Goal: Find specific page/section: Locate item on page

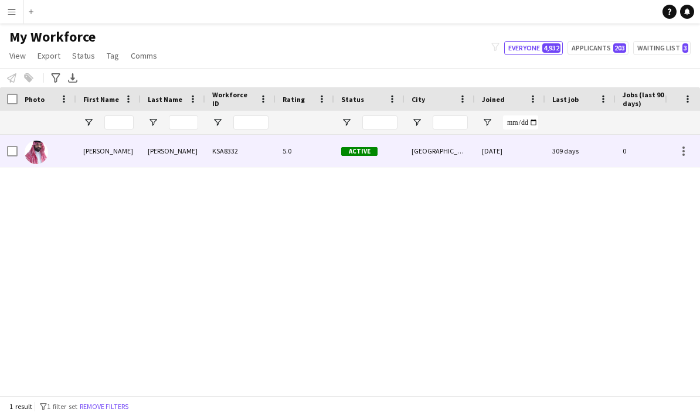
click at [179, 158] on div "[PERSON_NAME]" at bounding box center [173, 151] width 65 height 32
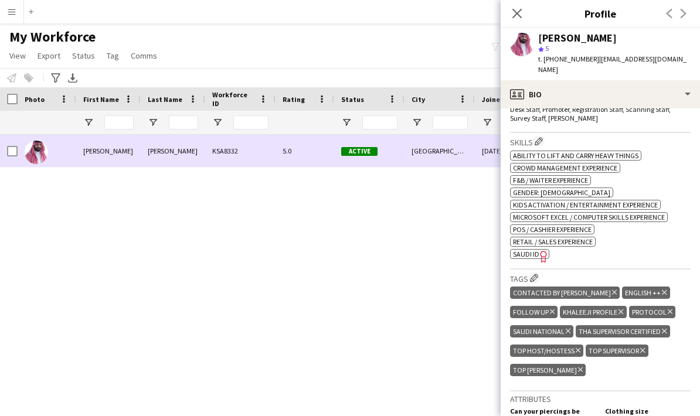
scroll to position [464, 0]
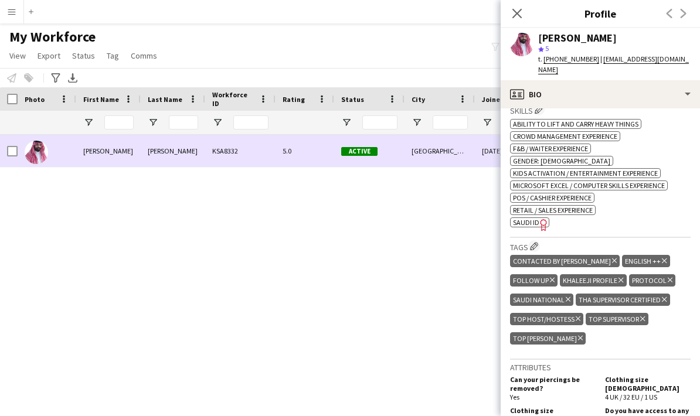
click at [538, 253] on div "CONTACTED BY [PERSON_NAME] tag ENGLISH ++ Delete tag FOLLOW UP Delete tag [PERS…" at bounding box center [600, 301] width 181 height 97
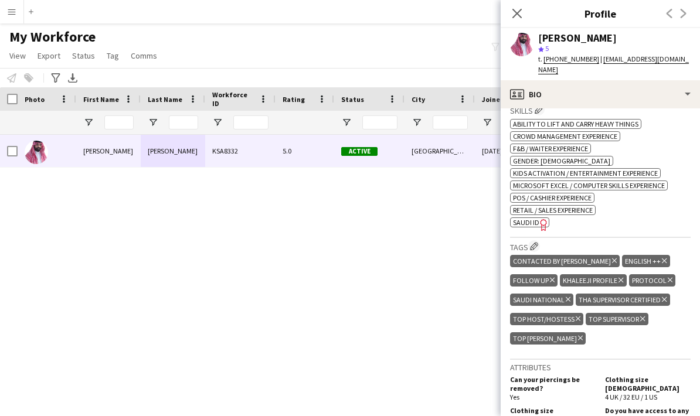
click at [534, 253] on div "CONTACTED BY [PERSON_NAME] tag ENGLISH ++ Delete tag FOLLOW UP Delete tag [PERS…" at bounding box center [600, 301] width 181 height 97
click at [533, 253] on div "CONTACTED BY [PERSON_NAME] tag ENGLISH ++ Delete tag FOLLOW UP Delete tag [PERS…" at bounding box center [600, 301] width 181 height 97
click at [531, 253] on div "CONTACTED BY [PERSON_NAME] tag ENGLISH ++ Delete tag FOLLOW UP Delete tag [PERS…" at bounding box center [600, 301] width 181 height 97
click at [532, 253] on div "CONTACTED BY [PERSON_NAME] tag ENGLISH ++ Delete tag FOLLOW UP Delete tag [PERS…" at bounding box center [600, 301] width 181 height 97
click at [535, 253] on div "CONTACTED BY [PERSON_NAME] tag ENGLISH ++ Delete tag FOLLOW UP Delete tag [PERS…" at bounding box center [600, 301] width 181 height 97
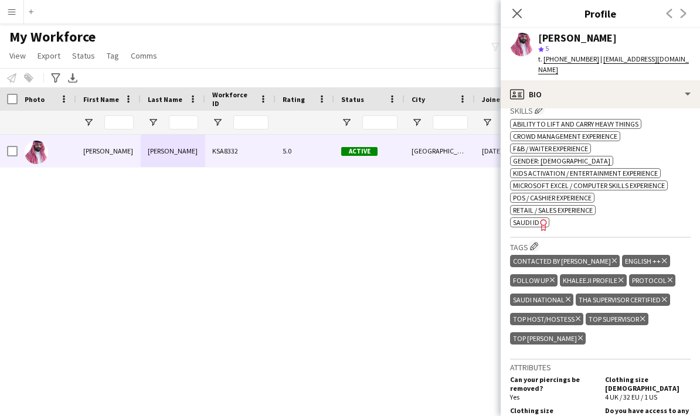
click at [537, 255] on div "CONTACTED BY [PERSON_NAME] tag ENGLISH ++ Delete tag FOLLOW UP Delete tag [PERS…" at bounding box center [600, 301] width 181 height 97
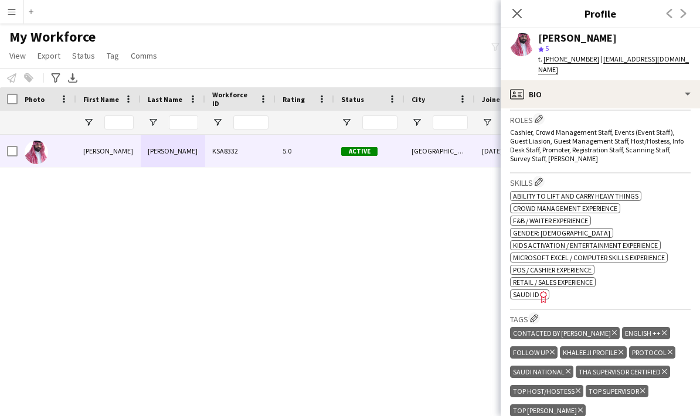
scroll to position [433, 0]
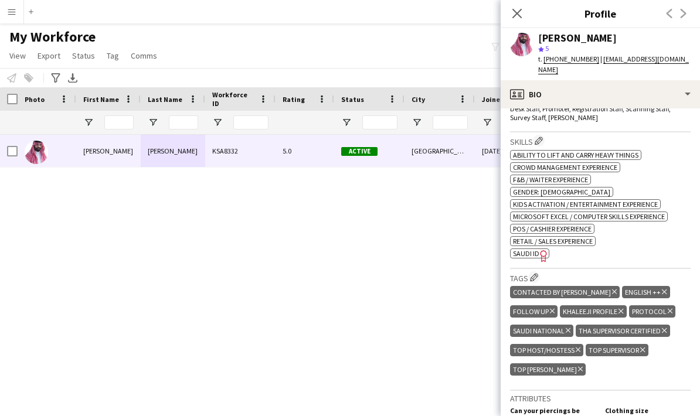
click at [531, 273] on app-icon "Edit crew company tags" at bounding box center [534, 277] width 8 height 8
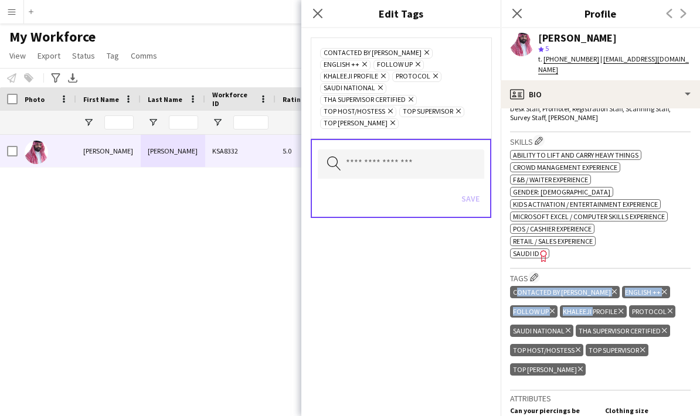
click at [614, 200] on span "Kids activation / Entertainment experience" at bounding box center [585, 204] width 145 height 9
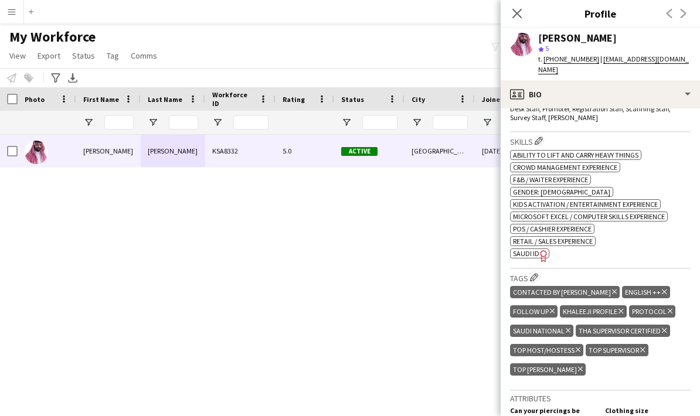
click at [525, 284] on div "CONTACTED BY [PERSON_NAME] tag ENGLISH ++ Delete tag FOLLOW UP Delete tag [PERS…" at bounding box center [600, 332] width 181 height 97
click at [533, 286] on div "CONTACTED BY [PERSON_NAME] tag ENGLISH ++ Delete tag FOLLOW UP Delete tag [PERS…" at bounding box center [600, 332] width 181 height 97
click at [535, 286] on div "CONTACTED BY [PERSON_NAME] tag" at bounding box center [565, 292] width 110 height 12
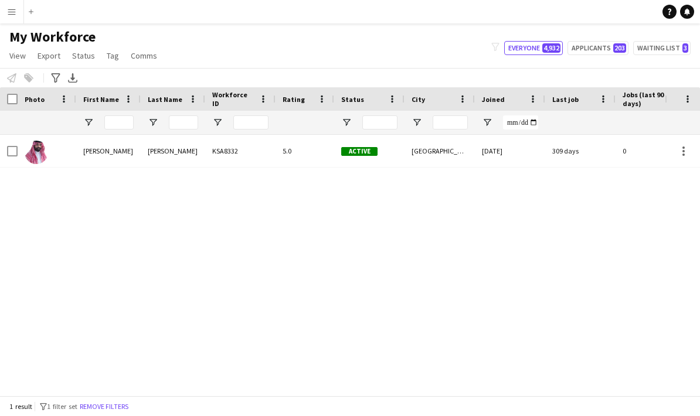
click at [313, 155] on div "5.0" at bounding box center [305, 151] width 59 height 32
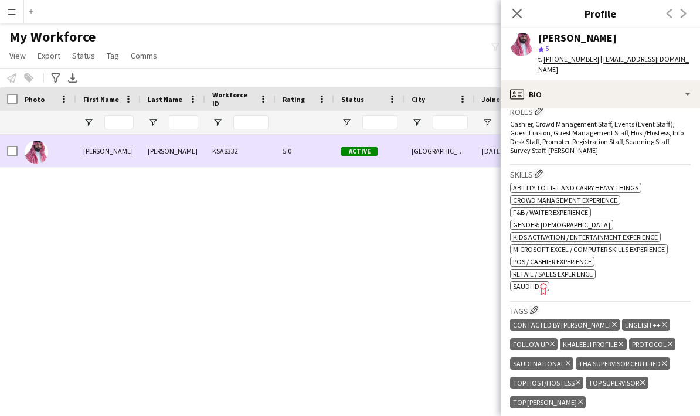
scroll to position [408, 0]
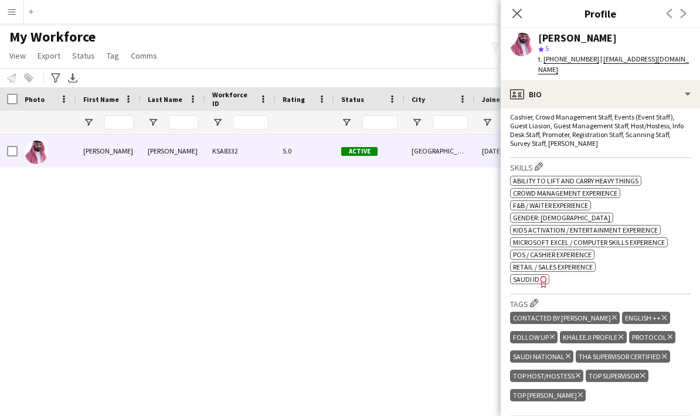
click at [541, 276] on icon "Freelancer has uploaded a photo validation of skill. Click to see" at bounding box center [544, 282] width 12 height 12
